Goal: Task Accomplishment & Management: Use online tool/utility

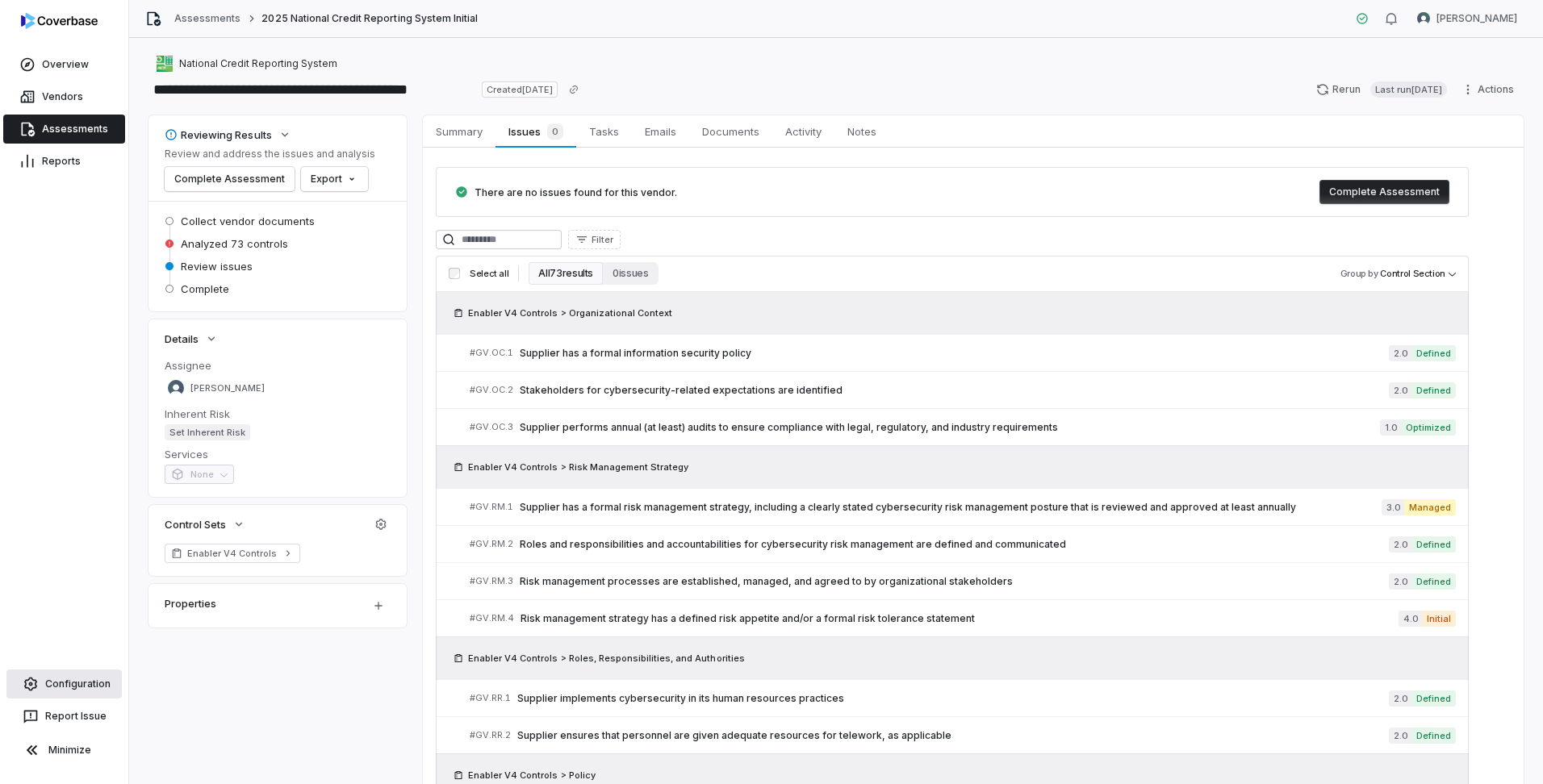
click at [38, 683] on icon at bounding box center [30, 683] width 16 height 16
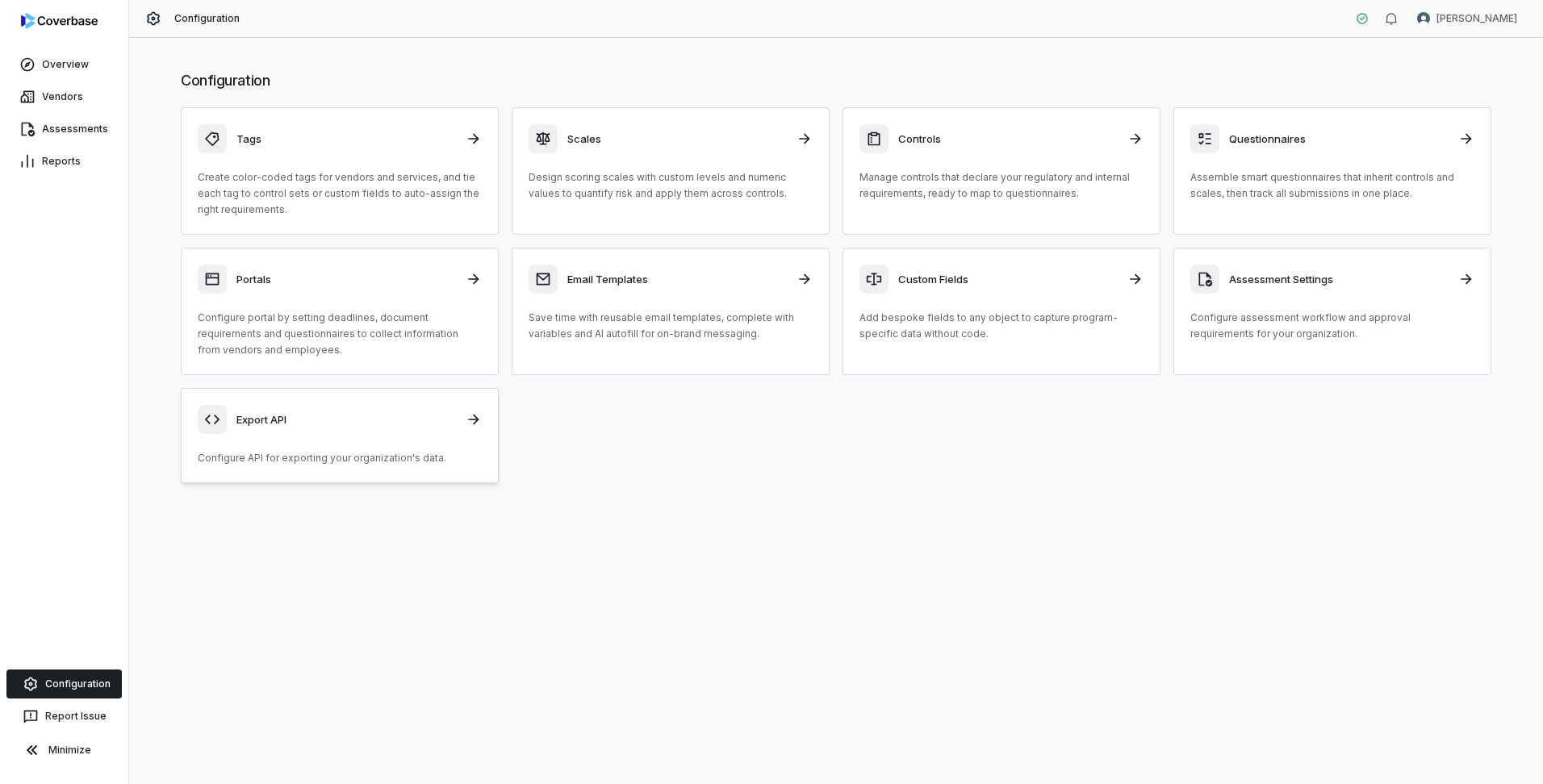
click at [341, 435] on div "Export API Configure API for exporting your organization's data." at bounding box center [339, 436] width 284 height 62
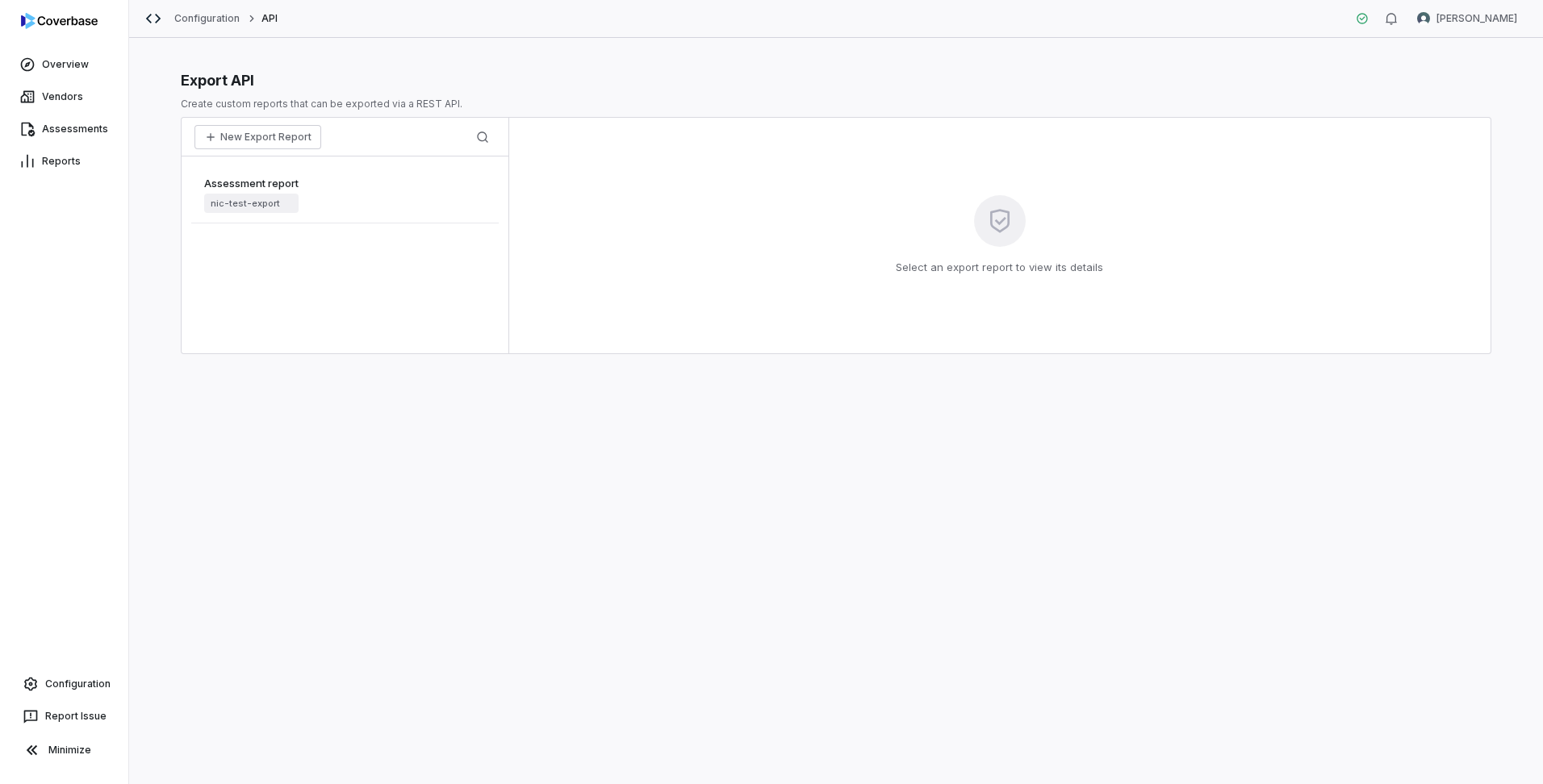
click at [382, 212] on div "Assessment report nic-test-export" at bounding box center [345, 195] width 307 height 57
